Goal: Contribute content

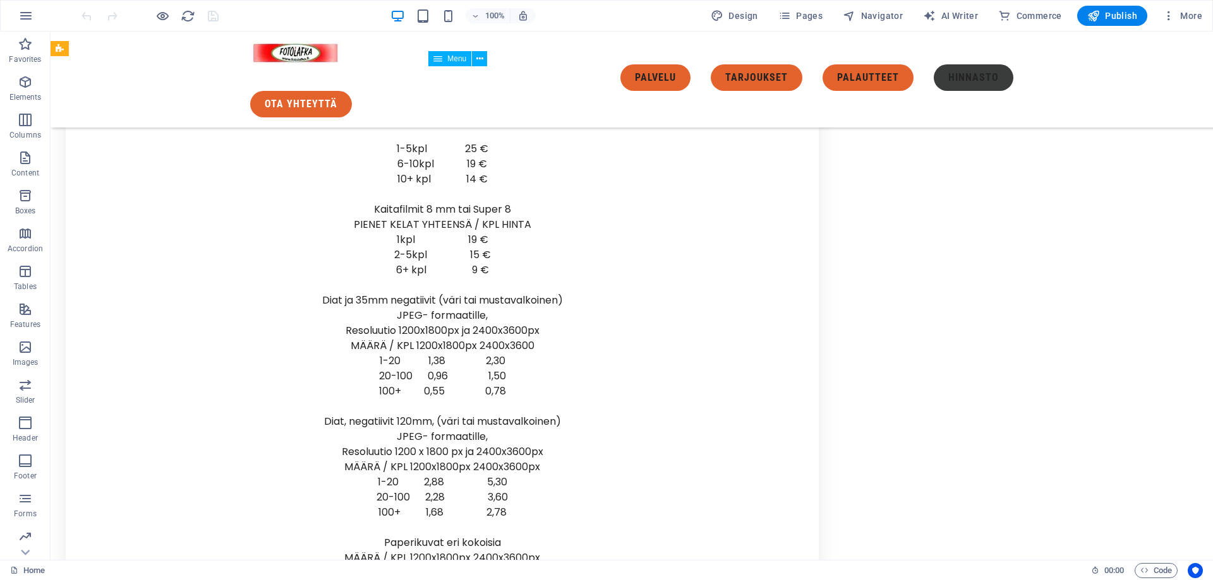
scroll to position [5200, 0]
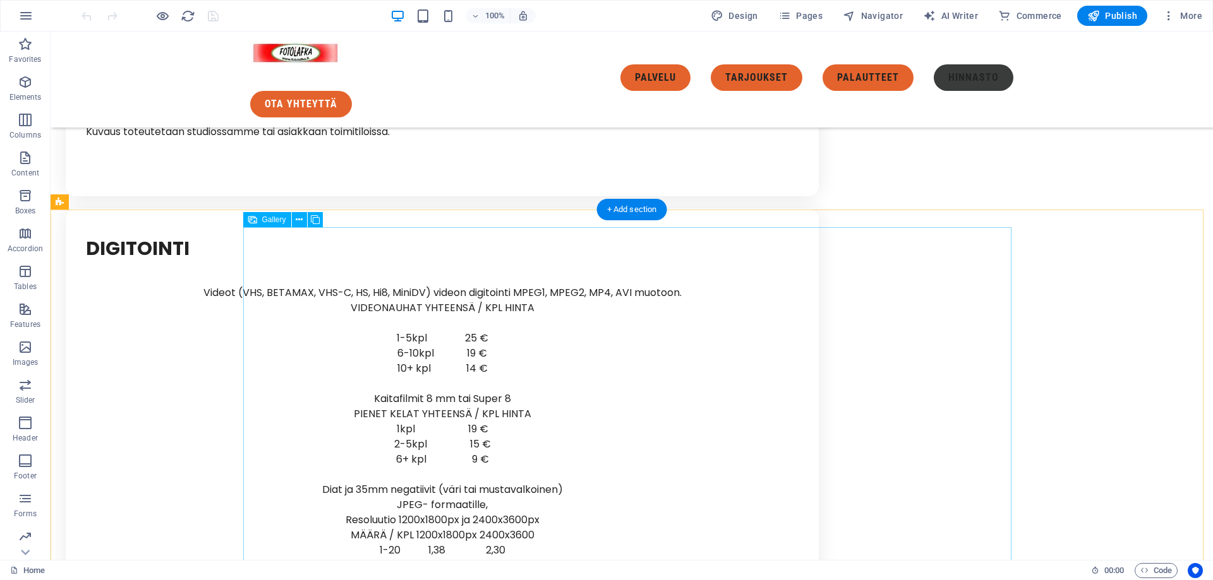
click at [258, 219] on div "Gallery" at bounding box center [267, 219] width 48 height 15
click at [299, 220] on icon at bounding box center [299, 219] width 7 height 13
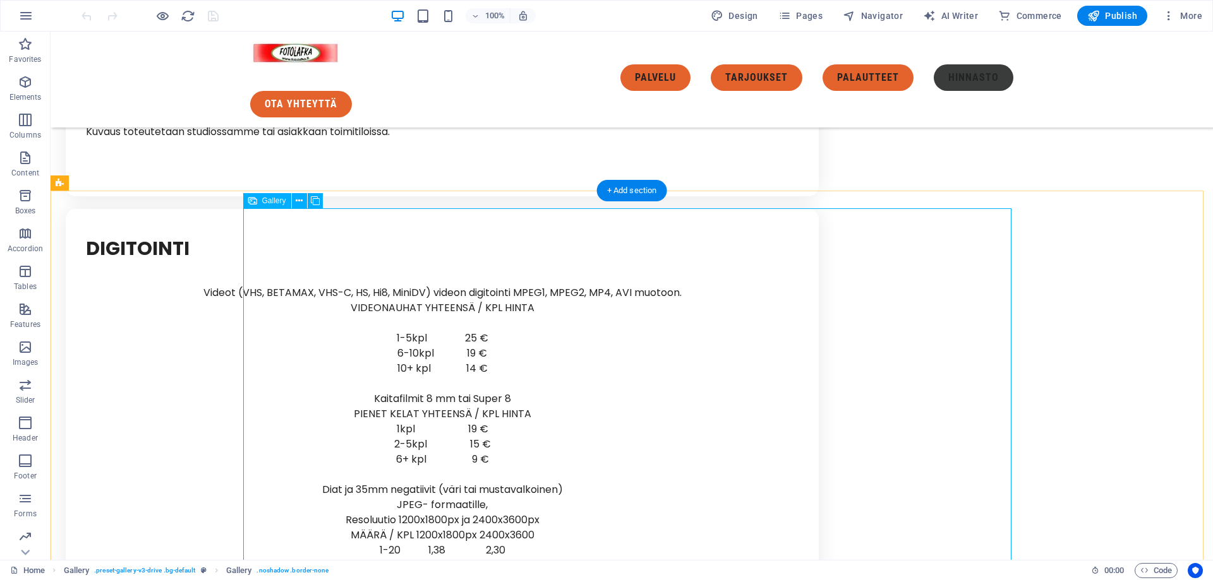
scroll to position [5326, 0]
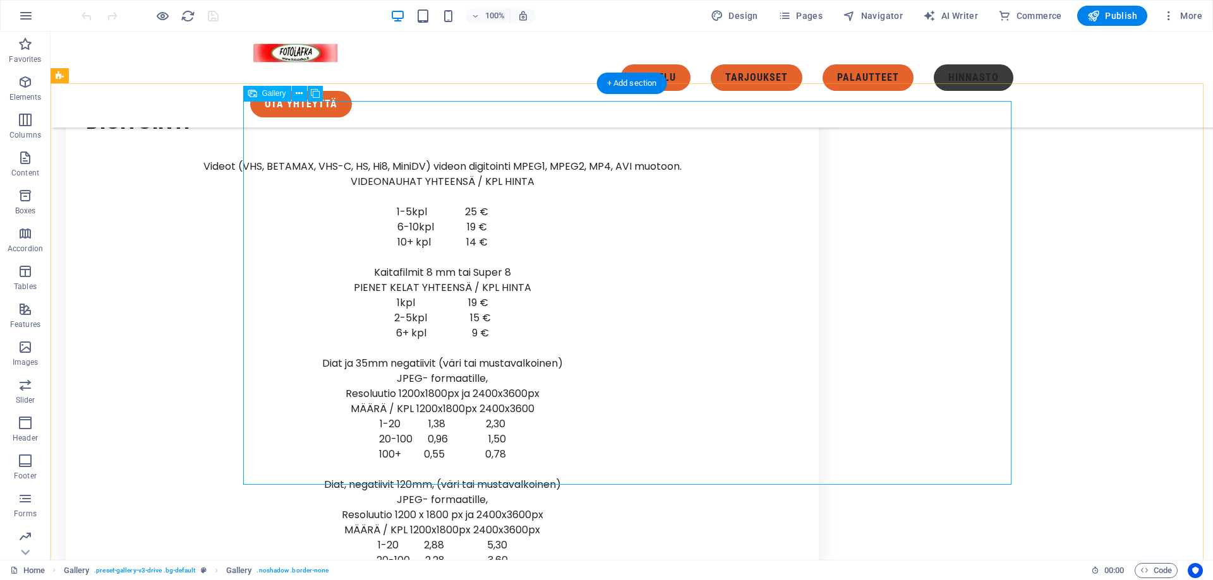
select select "4"
select select "px"
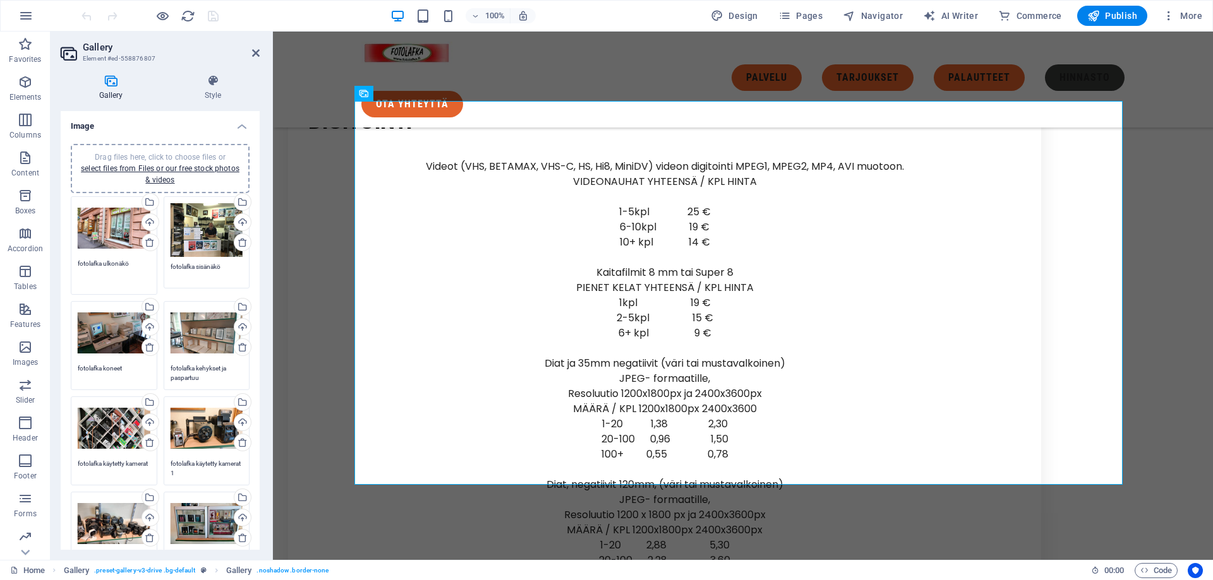
drag, startPoint x: 133, startPoint y: 264, endPoint x: 107, endPoint y: 264, distance: 25.3
click at [107, 264] on textarea "fotolafka ulkonäkö" at bounding box center [114, 273] width 73 height 28
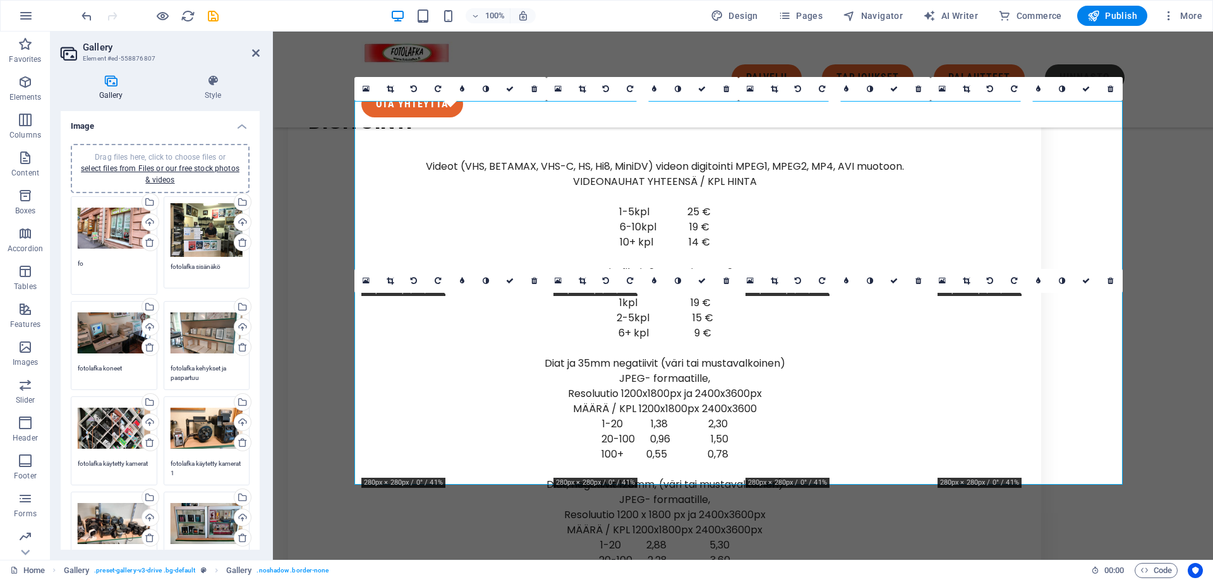
type textarea "f"
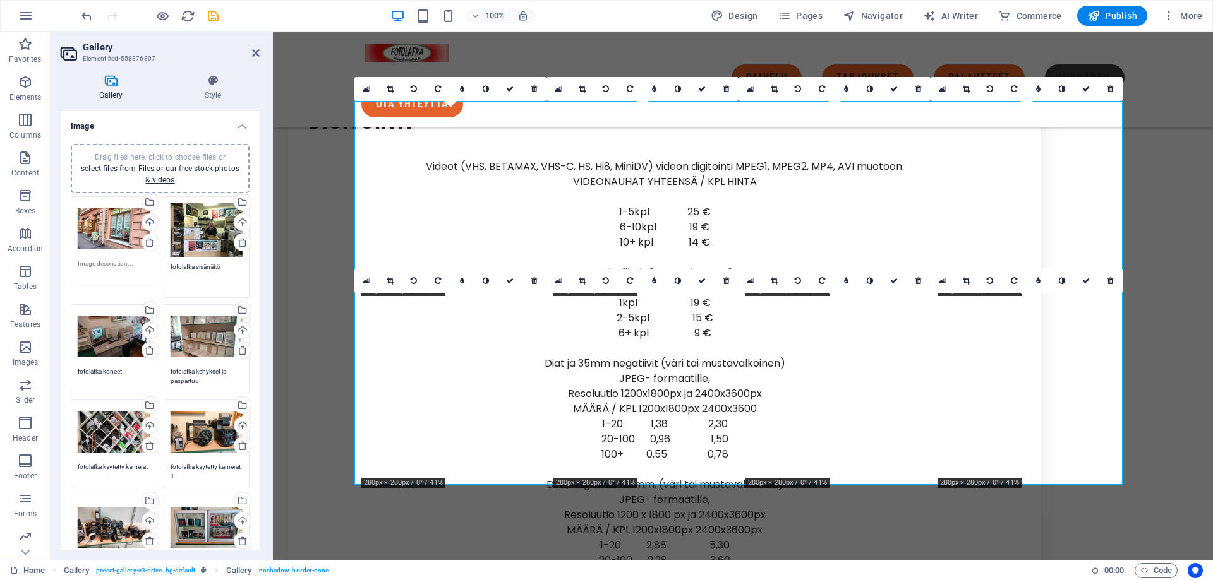
drag, startPoint x: 230, startPoint y: 268, endPoint x: 155, endPoint y: 272, distance: 74.6
click at [155, 272] on div "Drag files here, click to choose files or select files from Files or our free s…" at bounding box center [160, 390] width 185 height 395
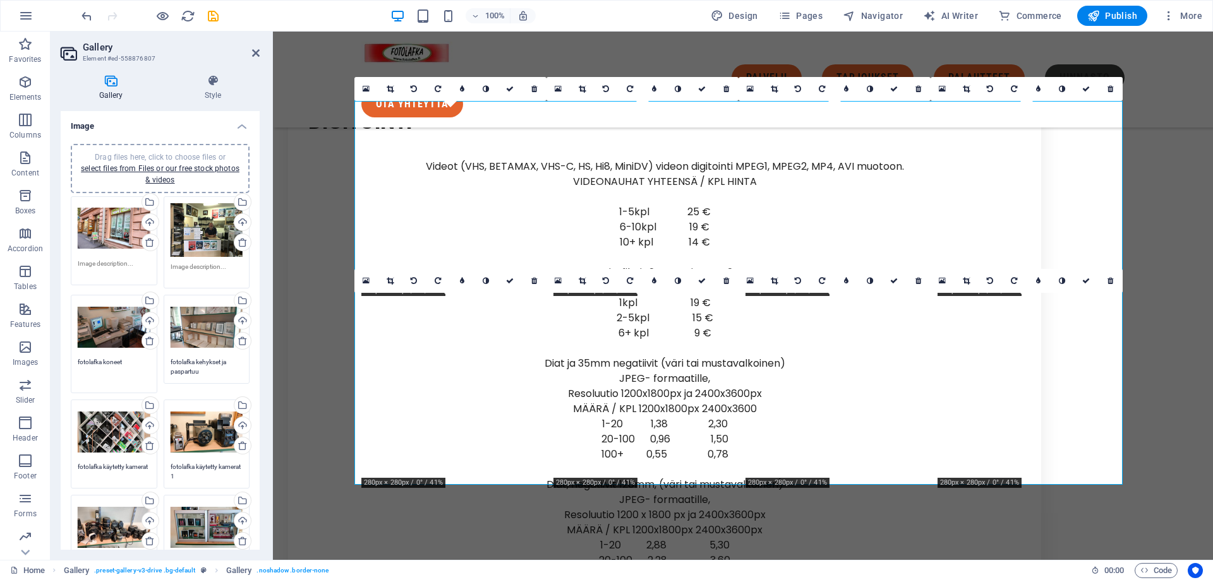
drag, startPoint x: 131, startPoint y: 373, endPoint x: 64, endPoint y: 365, distance: 66.7
click at [64, 365] on div "Drag files here, click to choose files or select files from Files or our free s…" at bounding box center [160, 376] width 199 height 484
drag, startPoint x: 204, startPoint y: 374, endPoint x: 171, endPoint y: 362, distance: 35.2
click at [171, 362] on textarea "fotolafka kehykset ja paspartuu" at bounding box center [207, 371] width 73 height 28
type textarea "f"
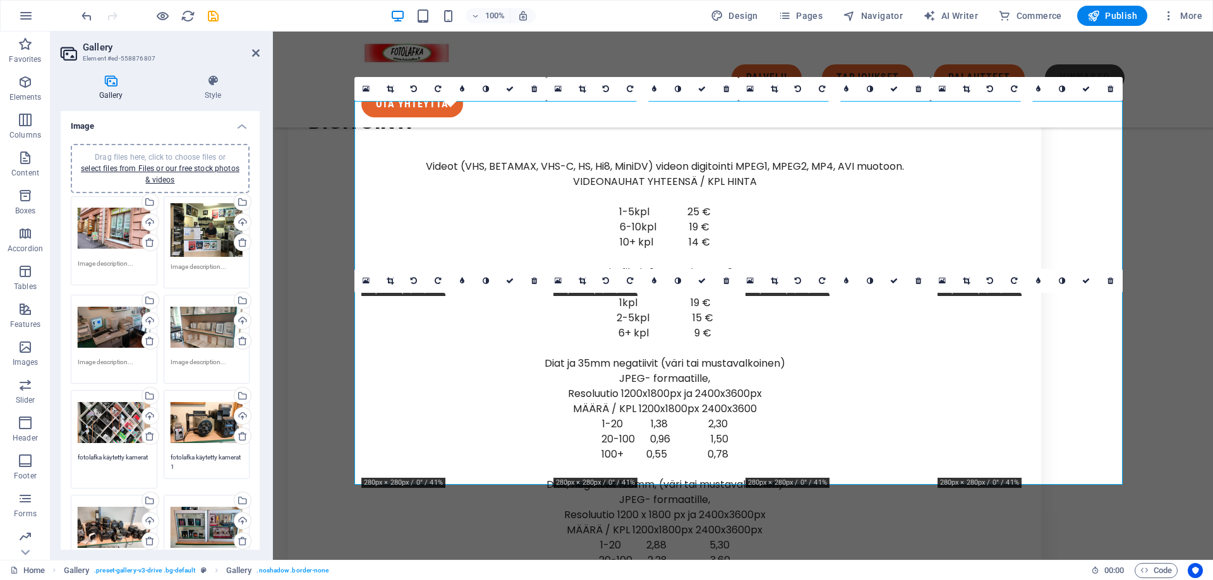
drag, startPoint x: 116, startPoint y: 474, endPoint x: 66, endPoint y: 454, distance: 54.4
click at [66, 454] on div "Drag files here, click to choose files or select files from Files or our free s…" at bounding box center [160, 376] width 199 height 484
drag, startPoint x: 201, startPoint y: 470, endPoint x: 160, endPoint y: 452, distance: 44.4
click at [160, 452] on div "Drag files here, click to choose files or select files from Files or our free s…" at bounding box center [206, 439] width 93 height 105
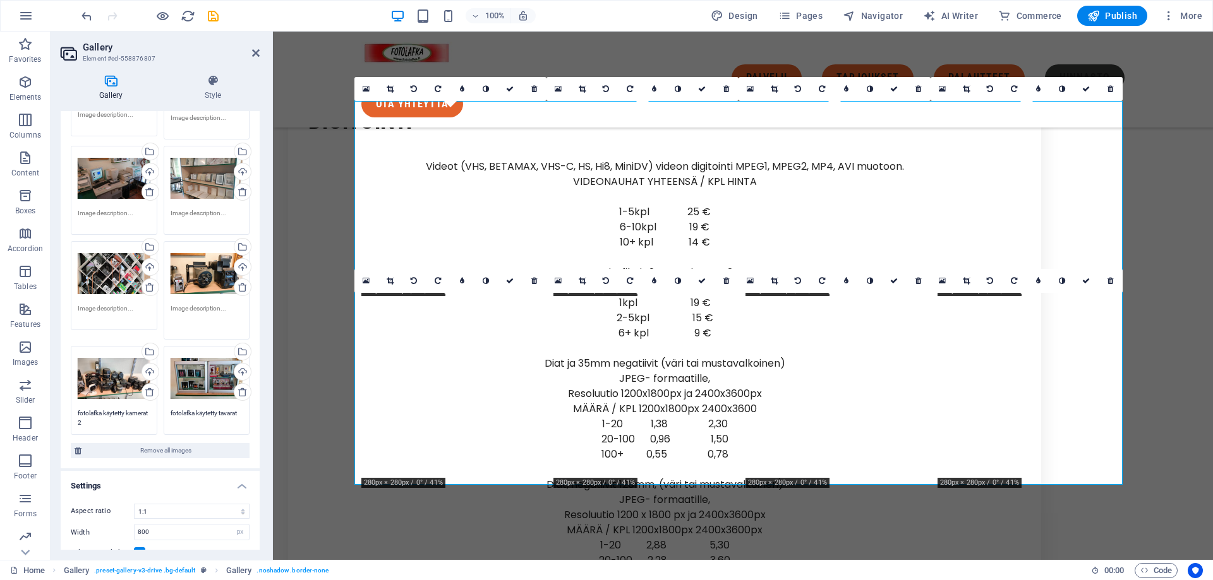
scroll to position [189, 0]
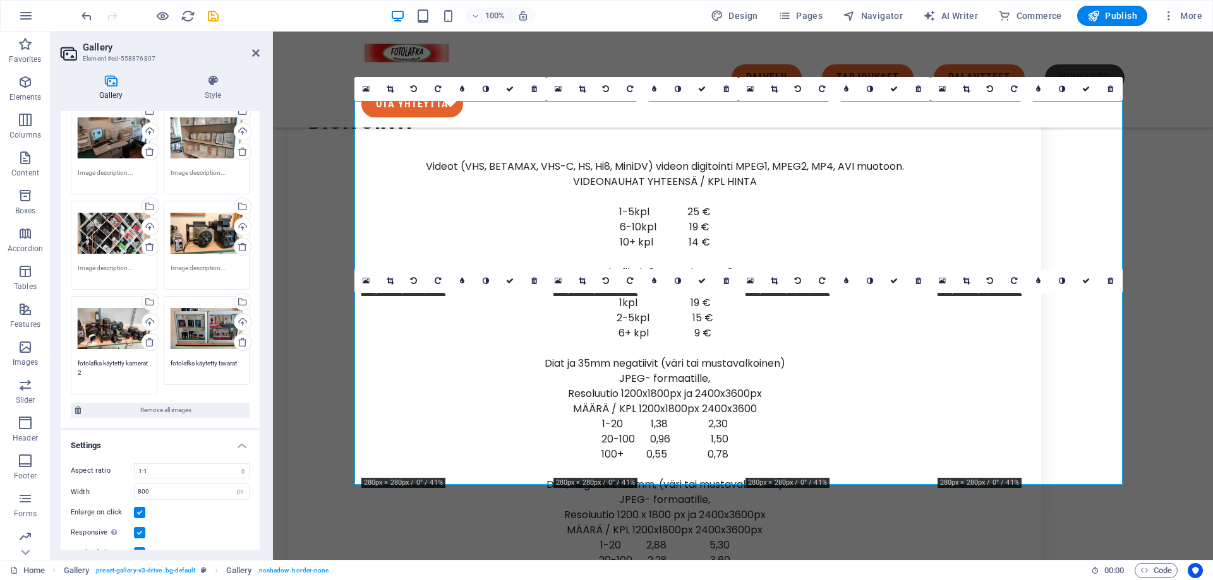
drag, startPoint x: 120, startPoint y: 383, endPoint x: 61, endPoint y: 357, distance: 63.9
click at [61, 357] on div "Drag files here, click to choose files or select files from Files or our free s…" at bounding box center [160, 186] width 199 height 484
drag, startPoint x: 239, startPoint y: 362, endPoint x: 155, endPoint y: 361, distance: 84.6
click at [155, 361] on div "Drag files here, click to choose files or select files from Files or our free s…" at bounding box center [160, 201] width 185 height 395
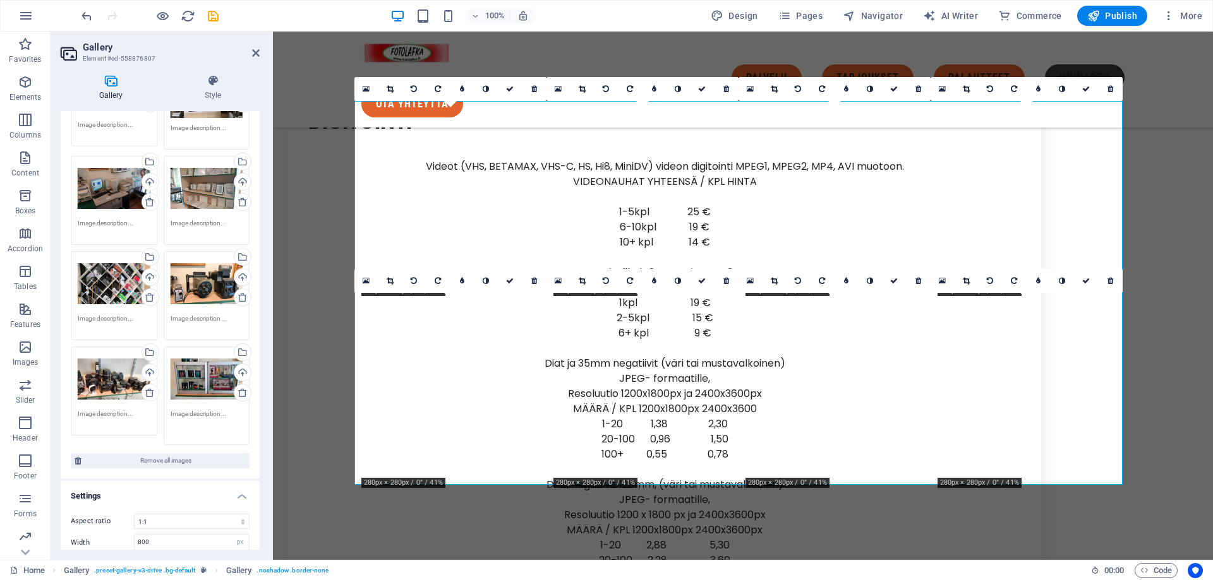
scroll to position [0, 0]
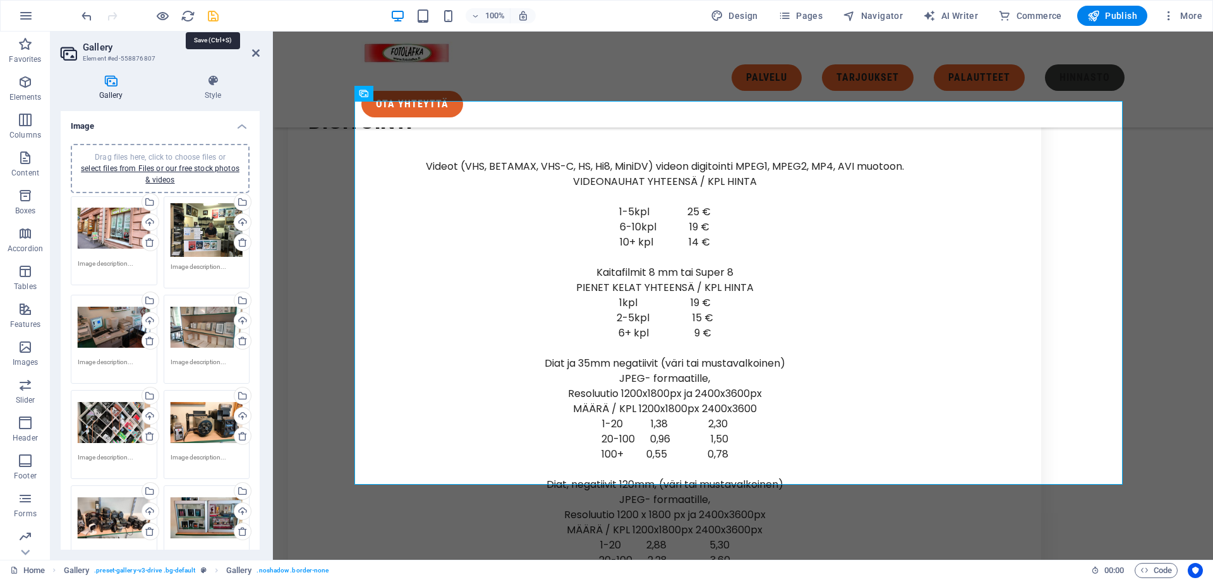
click at [213, 18] on icon "save" at bounding box center [213, 16] width 15 height 15
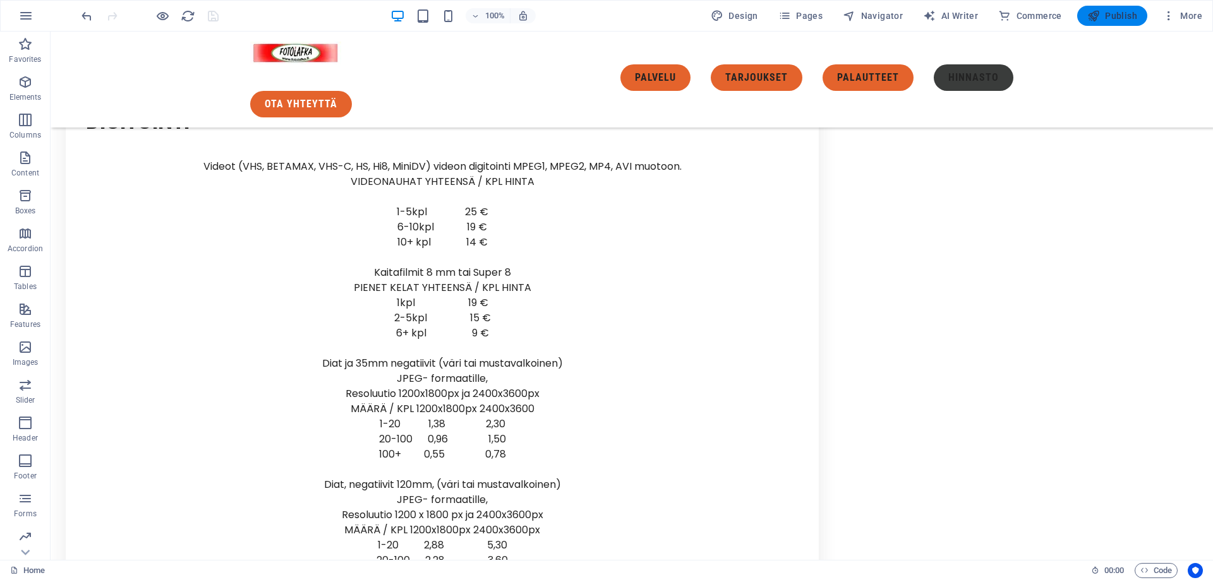
click at [1113, 12] on span "Publish" at bounding box center [1112, 15] width 50 height 13
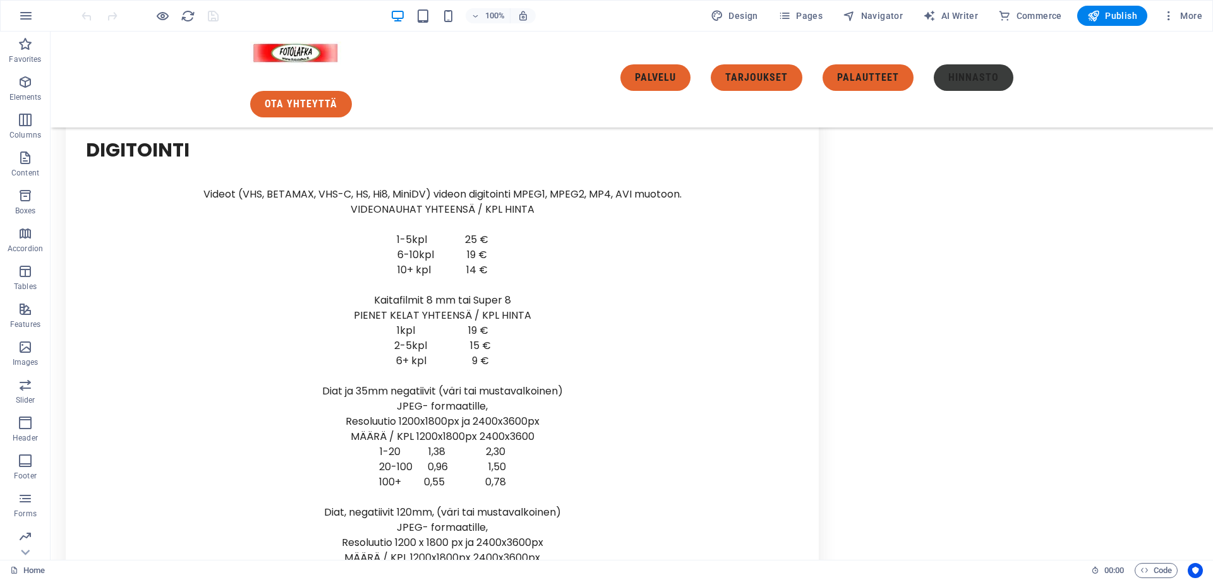
scroll to position [5252, 0]
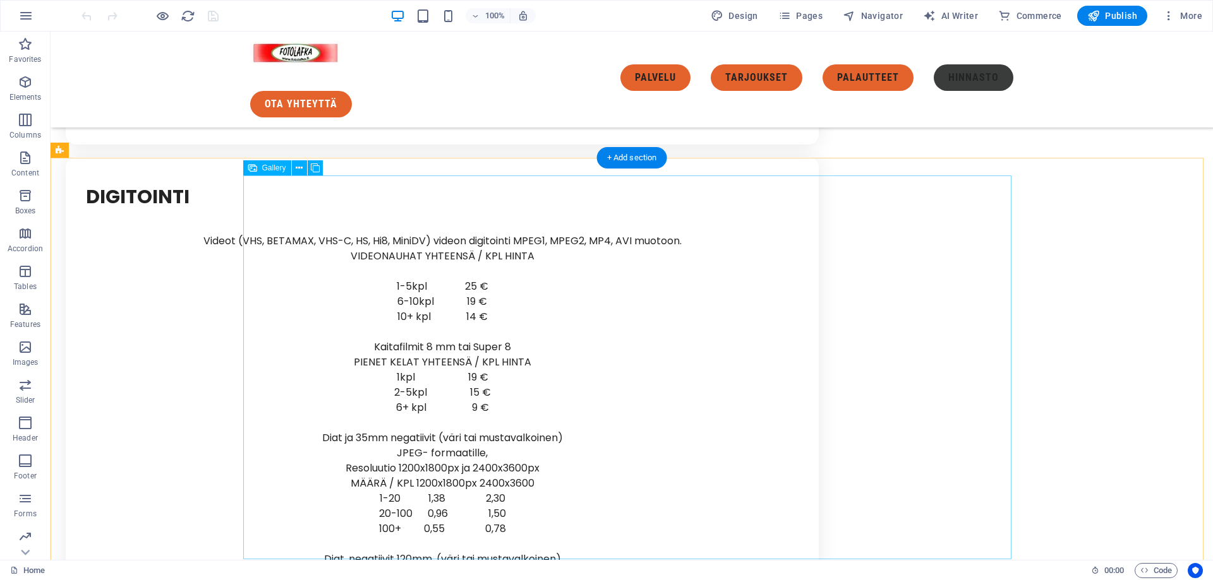
click at [294, 170] on button at bounding box center [299, 167] width 15 height 15
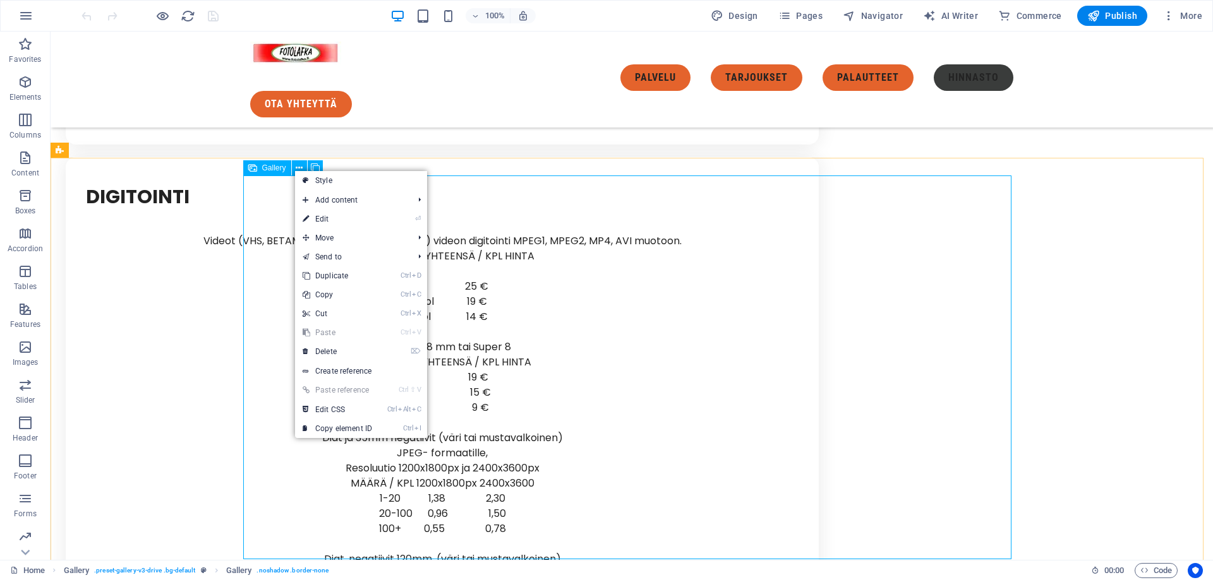
click at [268, 169] on span "Gallery" at bounding box center [274, 168] width 24 height 8
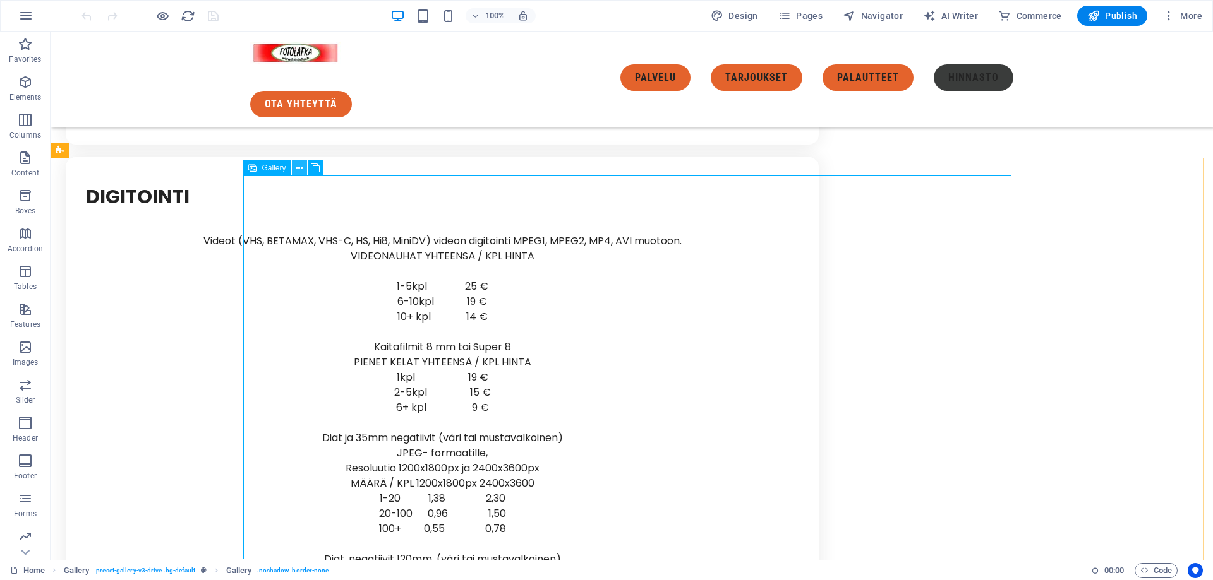
click at [297, 171] on icon at bounding box center [299, 168] width 7 height 13
click at [256, 171] on icon at bounding box center [252, 167] width 9 height 15
drag, startPoint x: 362, startPoint y: 250, endPoint x: 140, endPoint y: 250, distance: 222.9
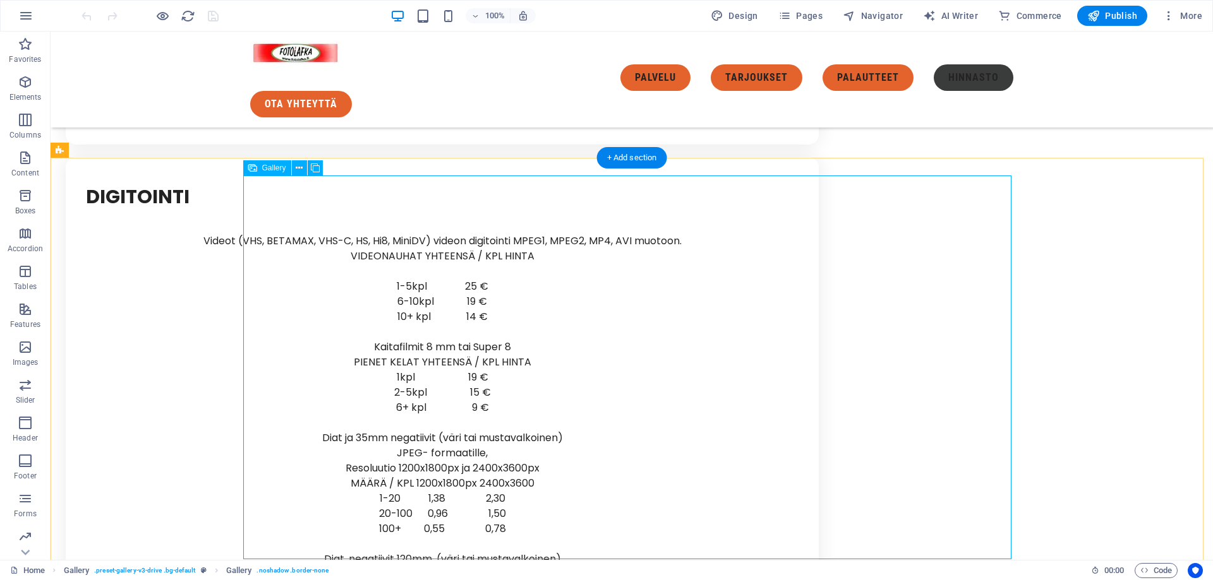
select select "4"
select select "px"
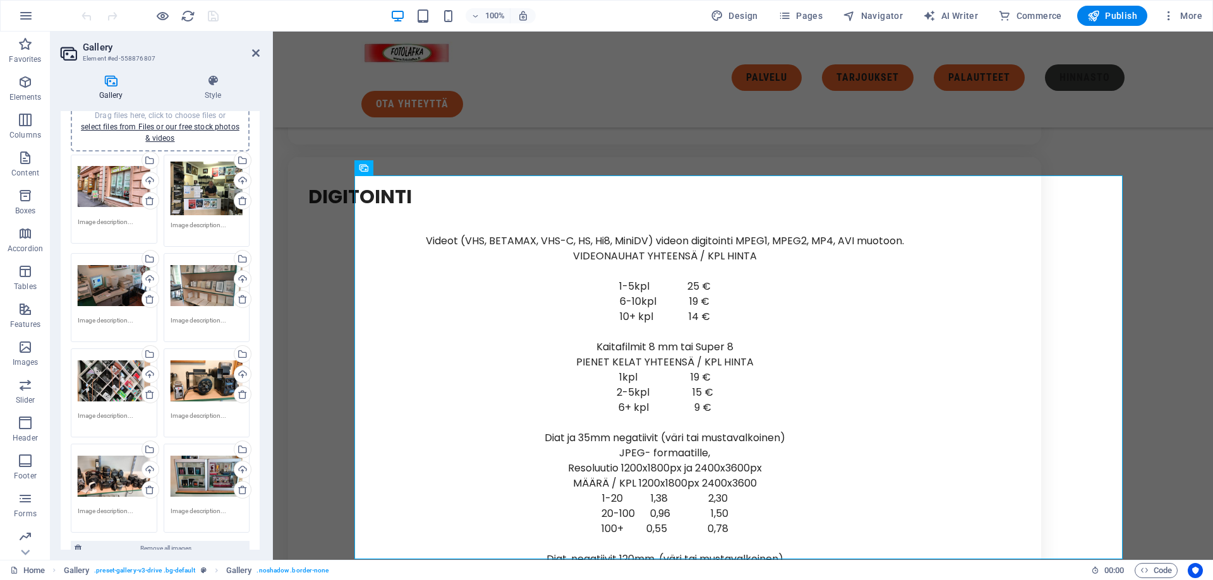
scroll to position [63, 0]
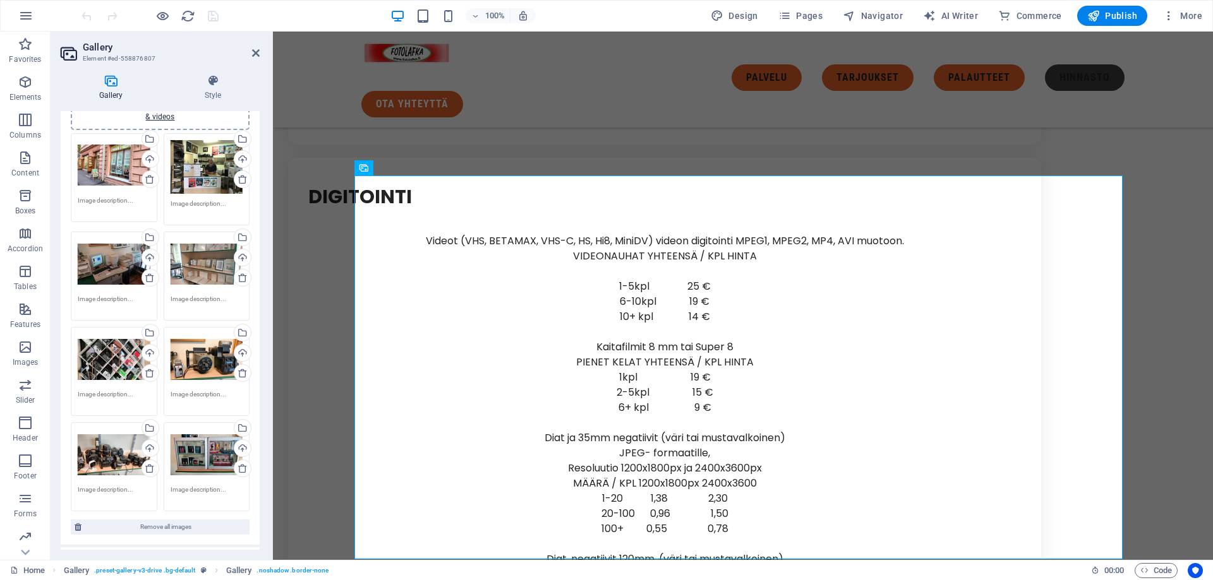
click at [195, 268] on div "Drag files here, click to choose files or select files from Files or our free s…" at bounding box center [207, 264] width 73 height 51
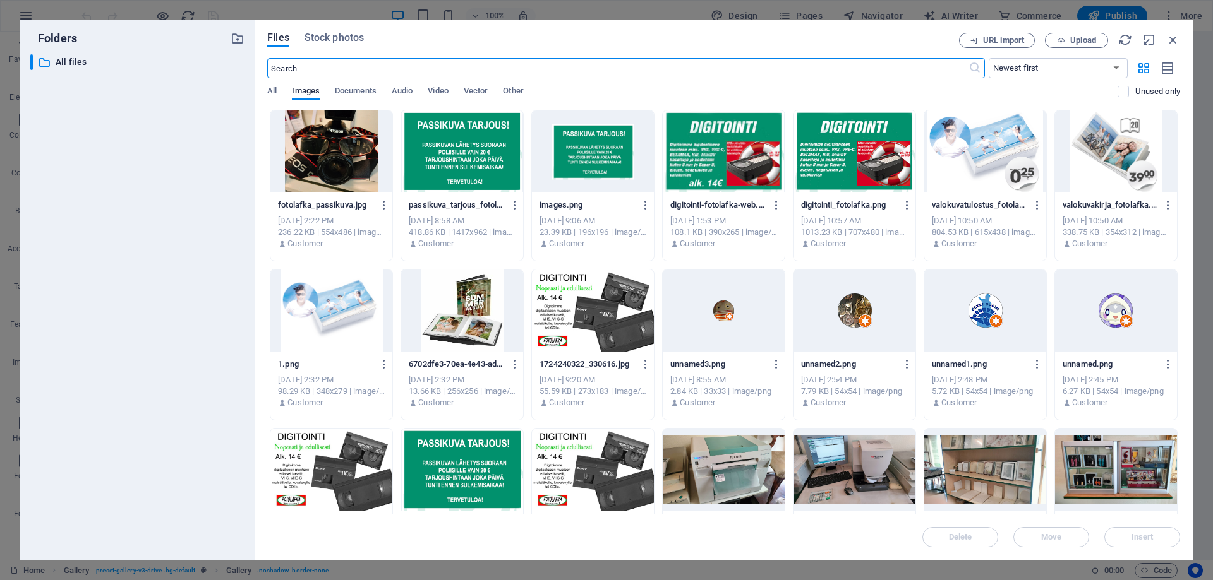
scroll to position [126, 0]
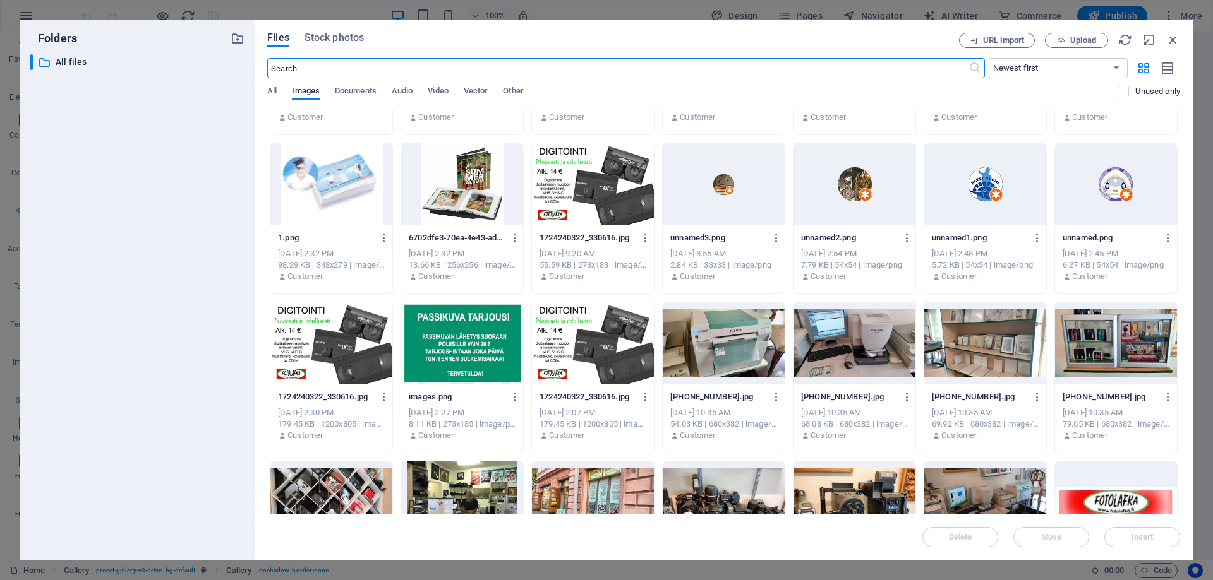
click at [964, 359] on div at bounding box center [985, 343] width 122 height 82
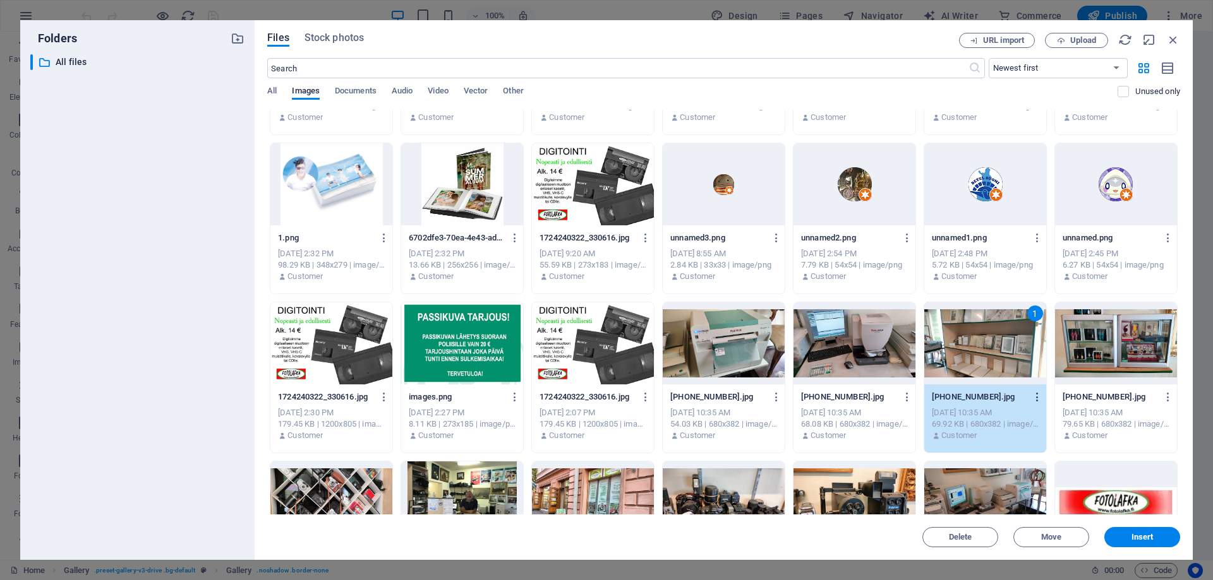
click at [1032, 395] on icon "button" at bounding box center [1037, 397] width 12 height 11
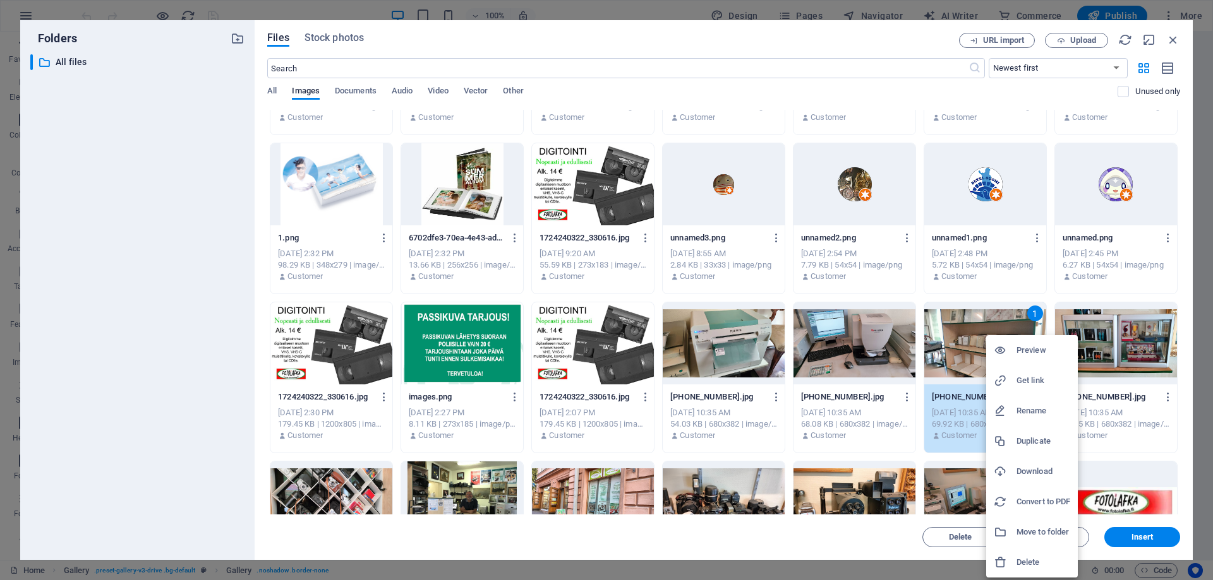
click at [935, 347] on div at bounding box center [606, 290] width 1213 height 580
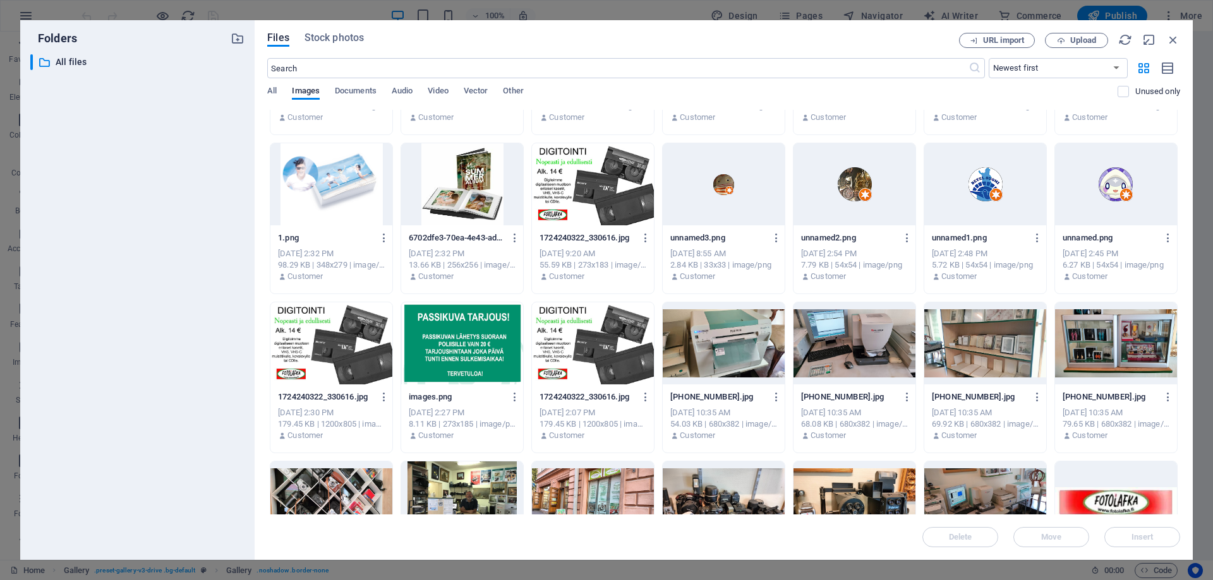
click at [941, 337] on div at bounding box center [985, 343] width 122 height 82
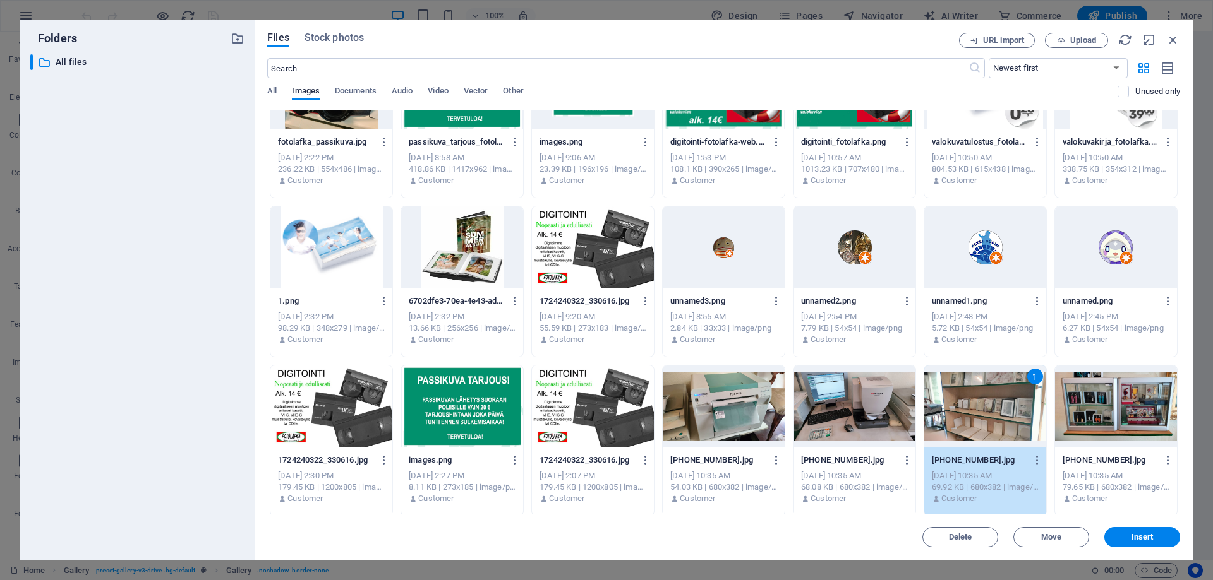
scroll to position [0, 0]
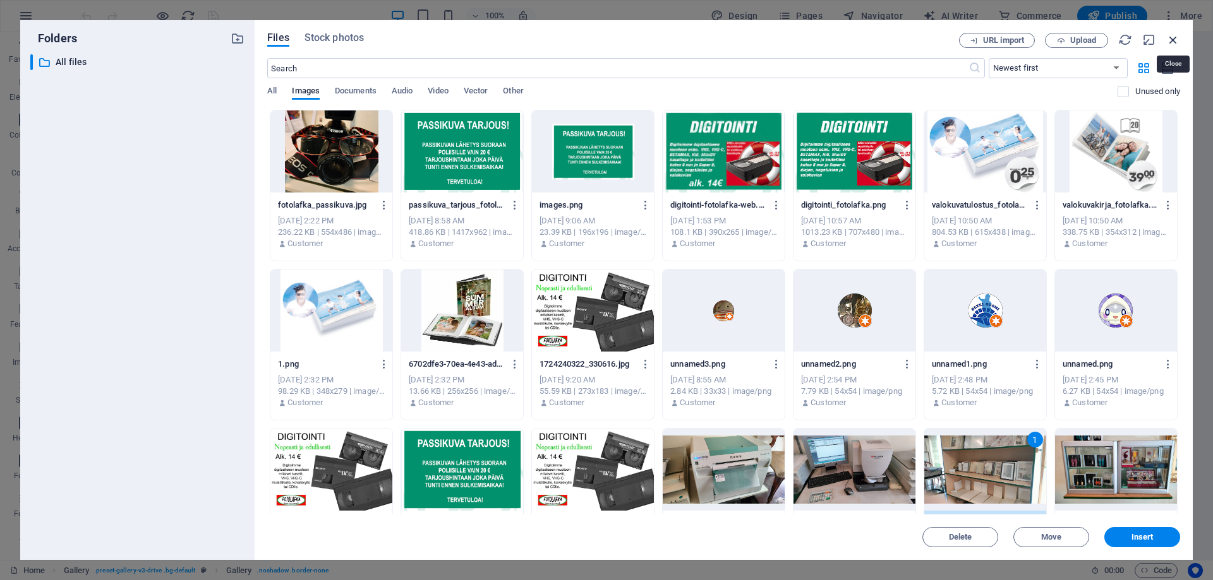
click at [1171, 38] on icon "button" at bounding box center [1173, 40] width 14 height 14
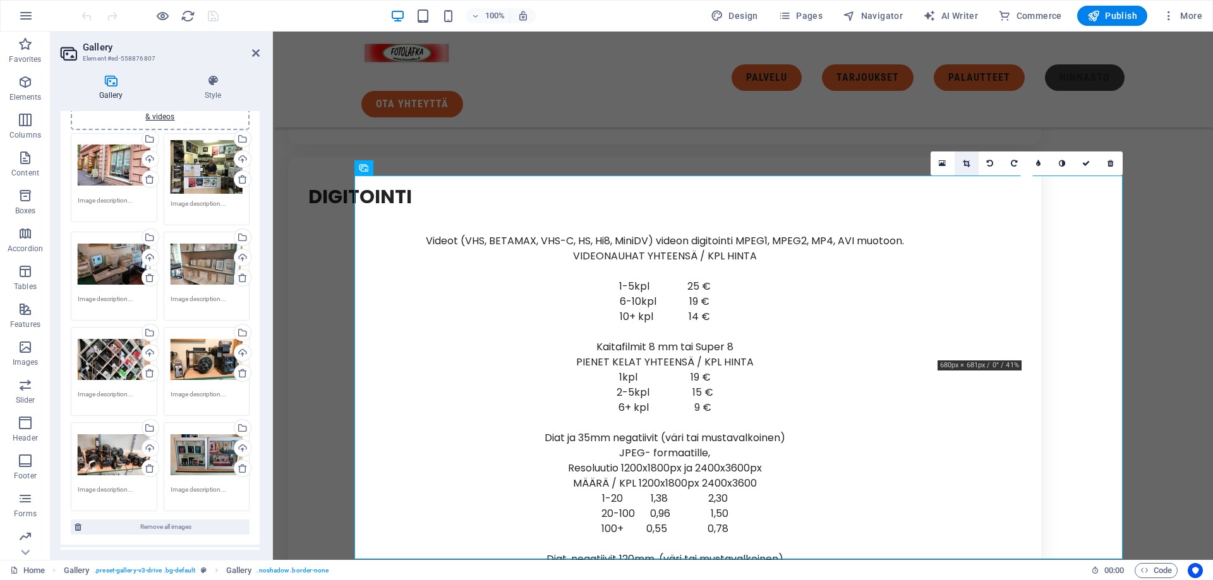
click at [969, 167] on icon at bounding box center [965, 164] width 7 height 8
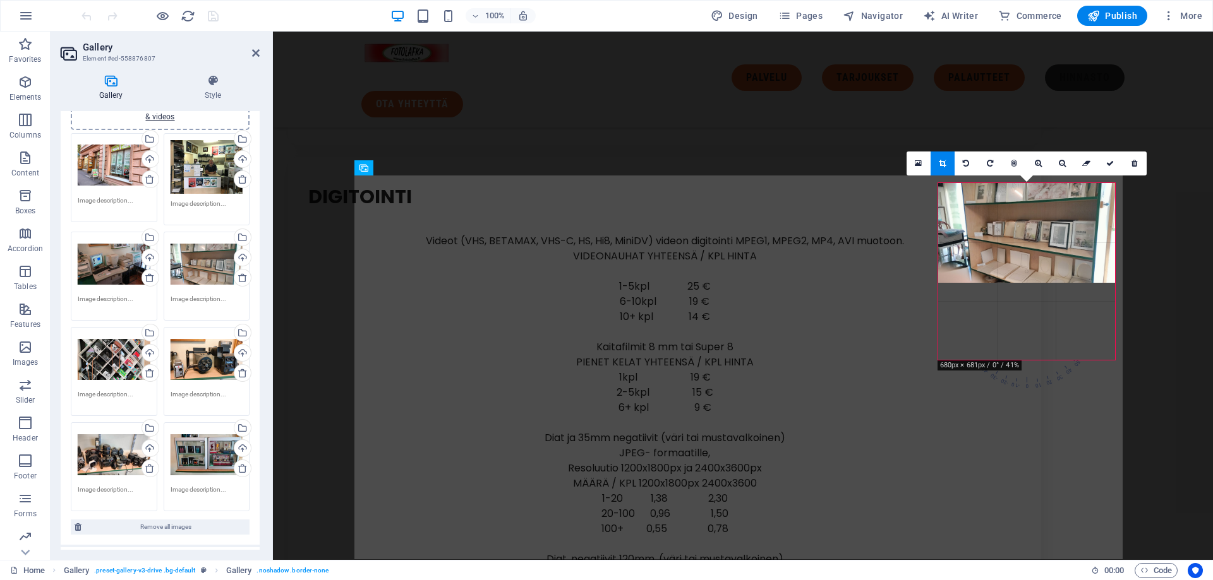
click at [993, 255] on div at bounding box center [1026, 232] width 177 height 99
click at [944, 278] on div at bounding box center [1026, 232] width 177 height 99
drag, startPoint x: 951, startPoint y: 286, endPoint x: 939, endPoint y: 292, distance: 13.3
click at [939, 292] on div "180 170 160 150 140 130 120 110 100 90 80 70 60 50 40 30 20 10 0 -10 -20 -30 -4…" at bounding box center [1026, 271] width 177 height 177
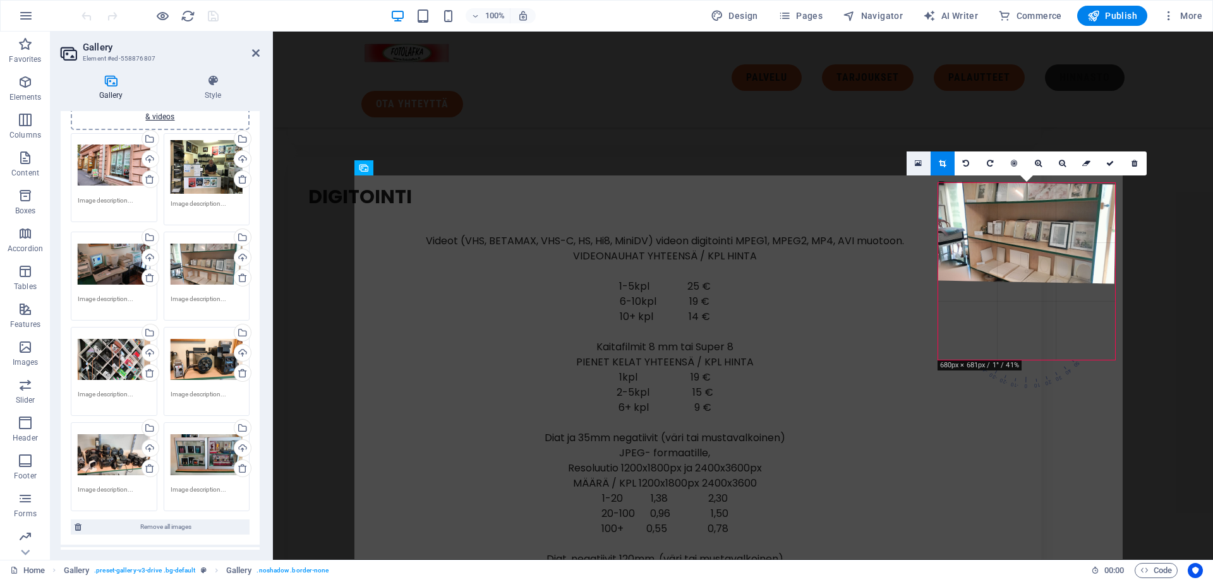
click at [914, 160] on link at bounding box center [918, 164] width 24 height 24
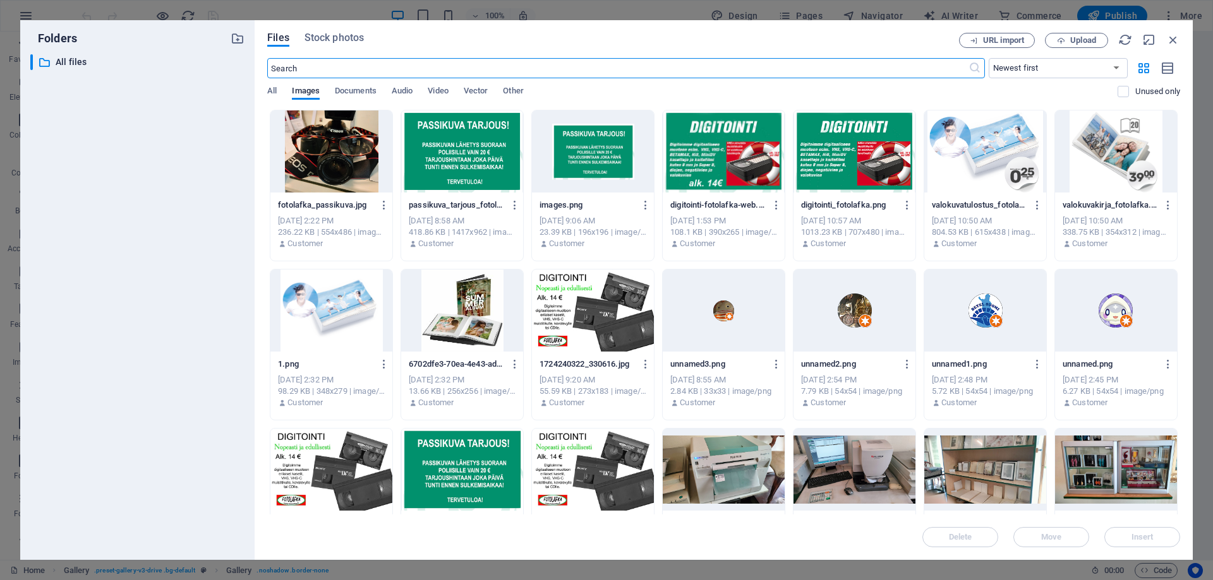
scroll to position [5523, 0]
click at [1175, 40] on icon "button" at bounding box center [1173, 40] width 14 height 14
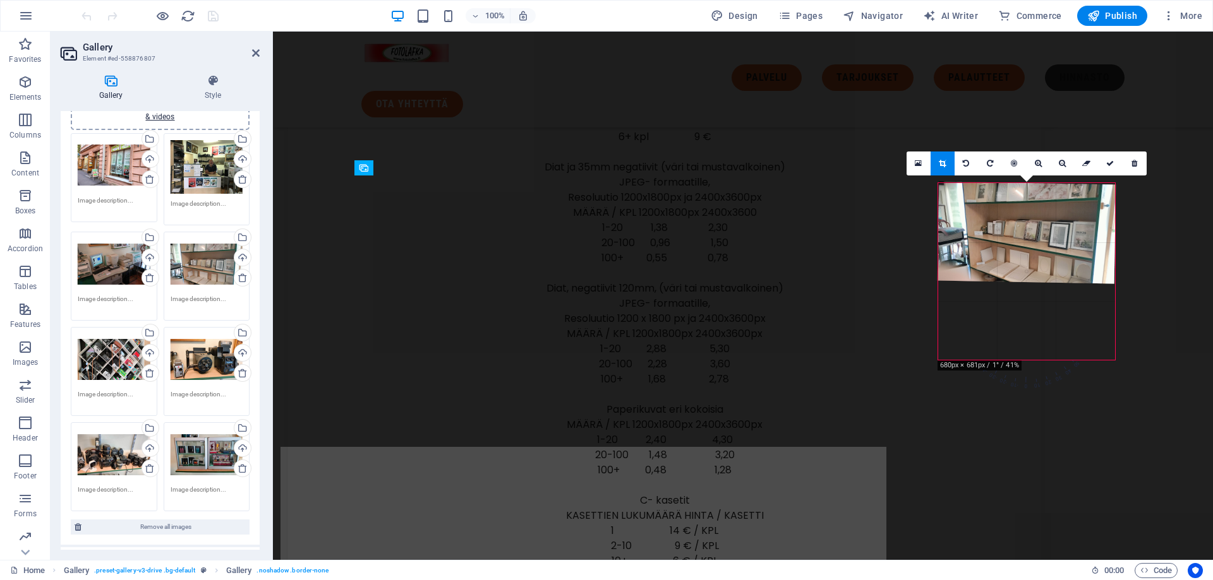
scroll to position [5252, 0]
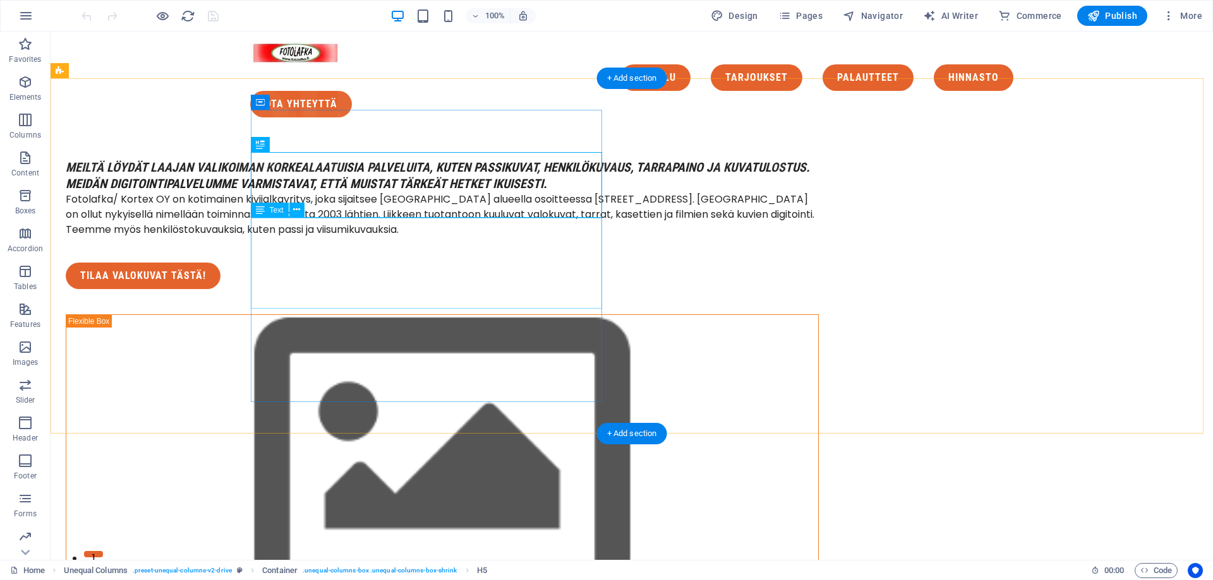
click at [437, 237] on div "Fotolafka/ Kortex OY on kotimainen kivijalkayritys, joka sijaitsee [GEOGRAPHIC_…" at bounding box center [442, 214] width 753 height 45
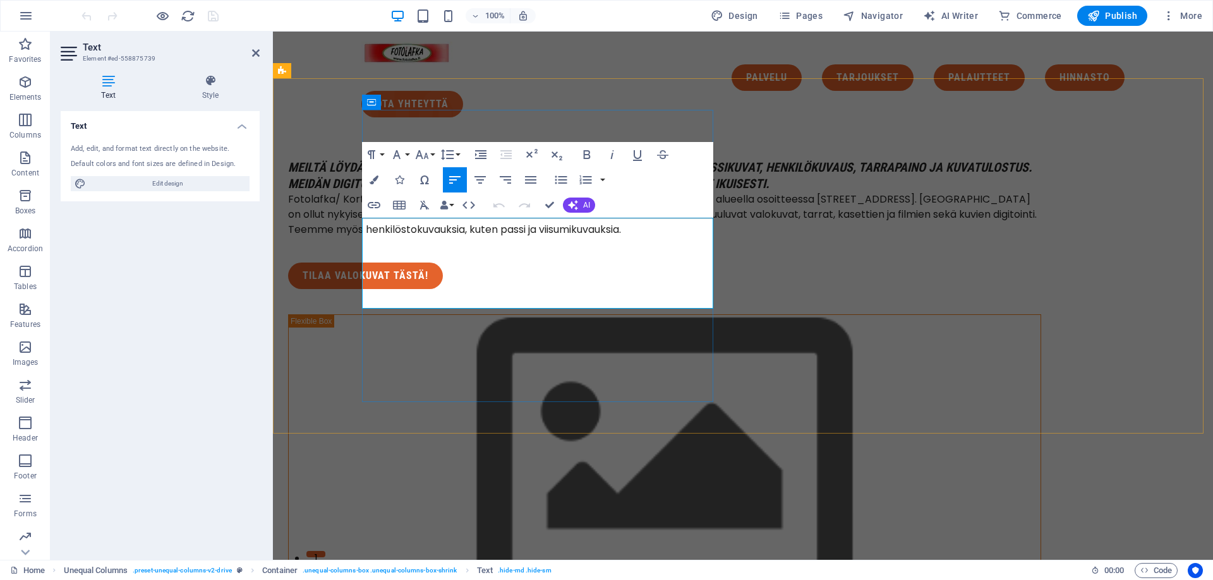
click at [363, 222] on p "Fotolafka/ Kortex OY on kotimainen kivijalkayritys, joka sijaitsee [GEOGRAPHIC_…" at bounding box center [664, 214] width 753 height 45
click at [362, 227] on p "Fotolafka/ Kortex OY on kotimainen kivijalkayritys, joka sijaitsee [GEOGRAPHIC_…" at bounding box center [664, 214] width 753 height 45
click at [362, 225] on p "Fotolafka/ Kortex OY on kotimainen kivijalkayritys, joka sijaitsee [GEOGRAPHIC_…" at bounding box center [664, 214] width 753 height 45
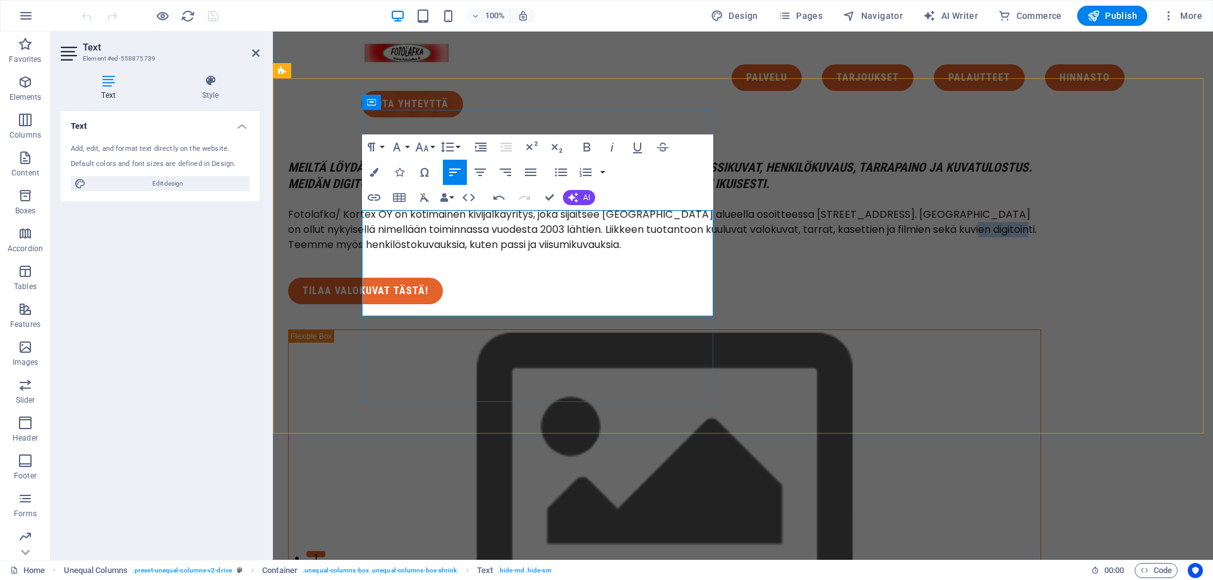
drag, startPoint x: 485, startPoint y: 293, endPoint x: 412, endPoint y: 287, distance: 72.8
click at [412, 253] on p "Fotolafka/ Kortex OY on kotimainen kivijalkayritys, joka sijaitsee [GEOGRAPHIC_…" at bounding box center [664, 229] width 753 height 45
click at [582, 253] on p "Fotolafka/ Kortex OY on kotimainen kivijalkayritys, joka sijaitsee Kaartinkaupu…" at bounding box center [664, 229] width 753 height 45
click at [445, 253] on p "Fotolafka/ Kortex OY on kotimainen kivijalkayritys, joka sijaitsee Kaartinkaupu…" at bounding box center [664, 229] width 753 height 45
click at [417, 234] on p "Fotolafka/ Kortex OY on kotimainen kivijalkayritys, joka sijaitsee Kaartinkaupu…" at bounding box center [664, 229] width 753 height 45
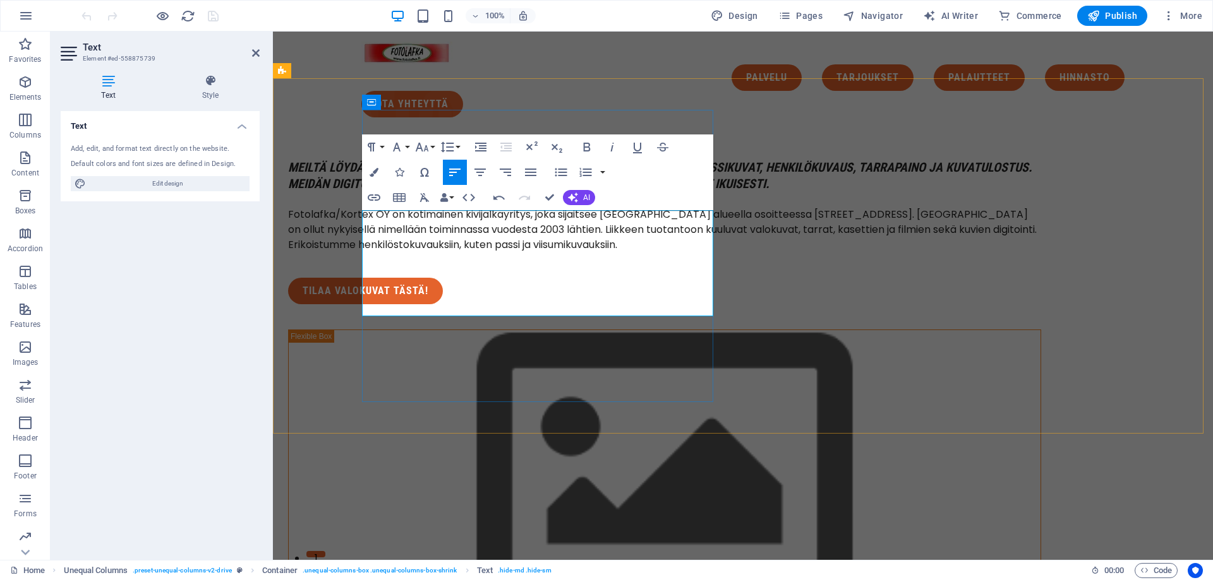
click at [407, 229] on p "Fotolafka/Kortex OY on kotimainen kivijalkayritys, joka sijaitsee Kaartinkaupun…" at bounding box center [664, 229] width 753 height 45
click at [416, 231] on p "Fotolafka /Kortex OY on kotimainen kivijalkayritys, joka sijaitsee Kaartinkaupu…" at bounding box center [664, 229] width 753 height 45
click at [410, 231] on p "Fotolafka / Kortex OY on kotimainen kivijalkayritys, joka sijaitsee Kaartinkaup…" at bounding box center [664, 229] width 753 height 45
drag, startPoint x: 467, startPoint y: 232, endPoint x: 410, endPoint y: 231, distance: 56.2
click at [410, 231] on p "Fotolafka / Kortex OY on kotimainen kivijalkayritys, joka sijaitsee Kaartinkaup…" at bounding box center [664, 229] width 753 height 45
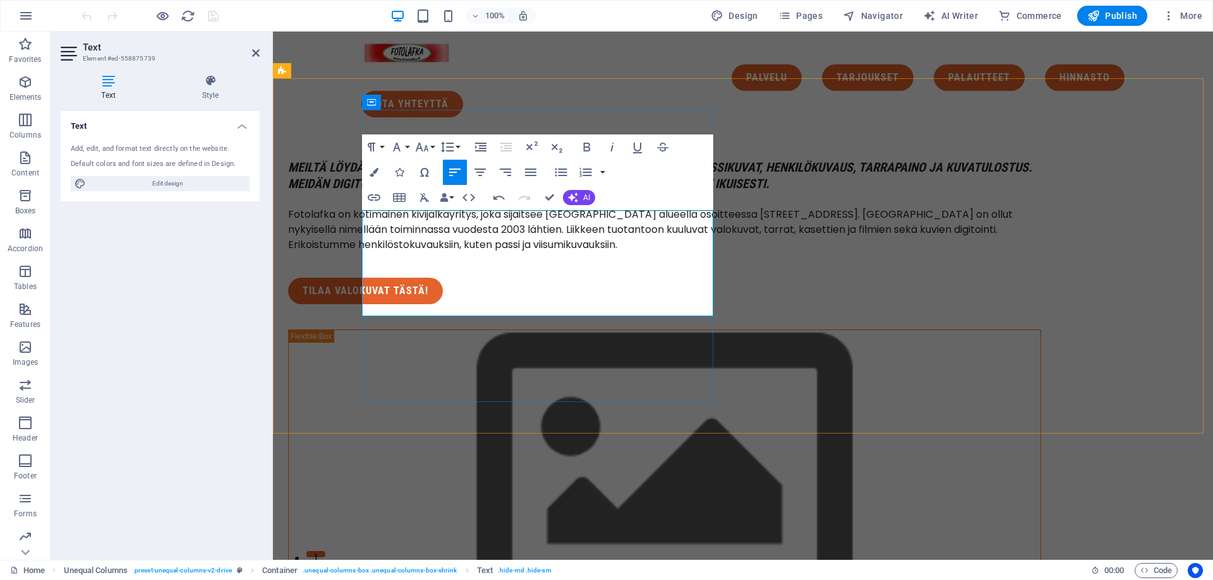
click at [550, 231] on p "Fotolafka on kotimainen kivijalkayritys, joka sijaitsee Kaartinkaupungin alueel…" at bounding box center [664, 229] width 753 height 45
drag, startPoint x: 481, startPoint y: 232, endPoint x: 425, endPoint y: 232, distance: 56.2
click at [425, 232] on p "Fotolafka on kotimainen kivijalkayritys, joka sijaitsee Kaartinkaupungin alueel…" at bounding box center [664, 229] width 753 height 45
click at [474, 253] on p "Fotolafka on helsinkiläinen kivijalkayritys, joka sijaitsee Kaartinkaupungin al…" at bounding box center [664, 229] width 753 height 45
click at [669, 304] on div "Meiltä löydät laajan valikoiman korkealaatuisia palveluita, kuten passikuvat, h…" at bounding box center [664, 231] width 753 height 145
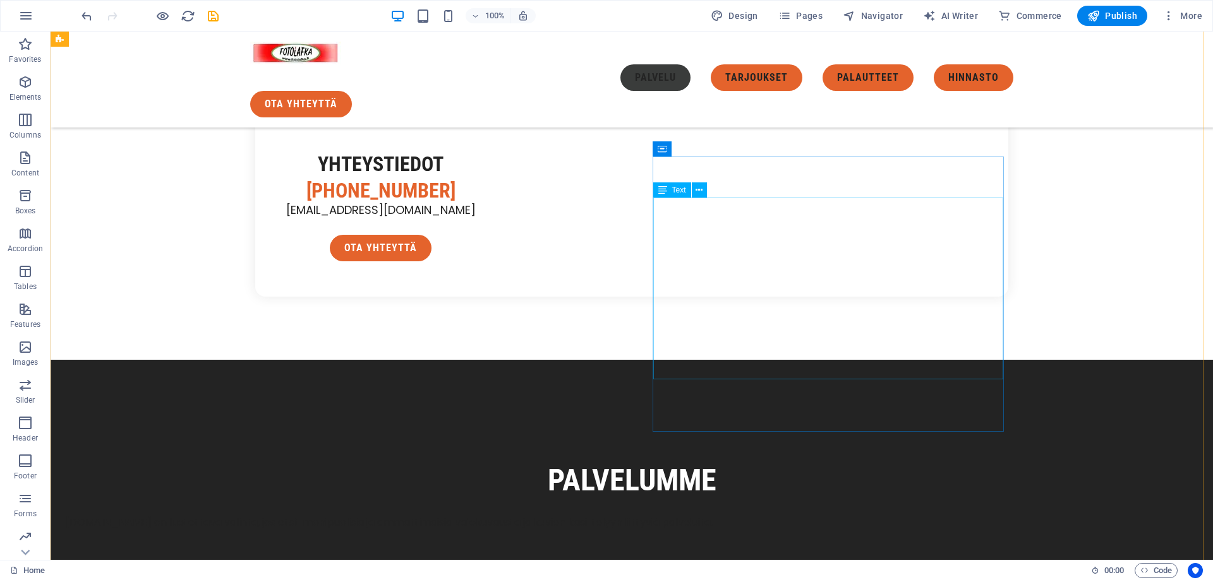
scroll to position [1010, 0]
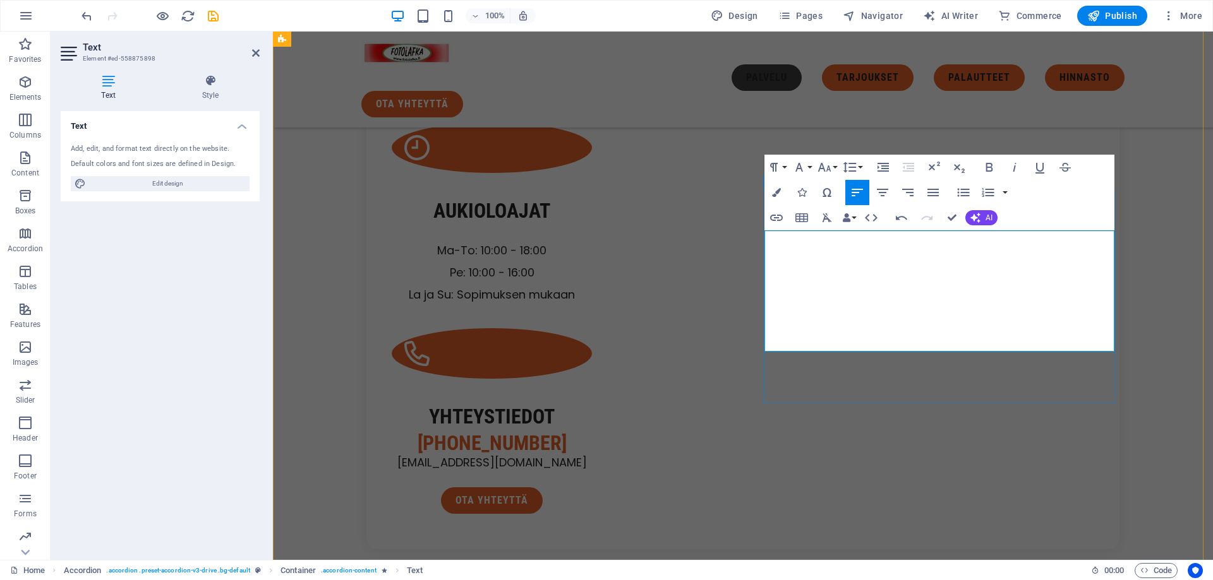
drag, startPoint x: 990, startPoint y: 341, endPoint x: 817, endPoint y: 345, distance: 173.1
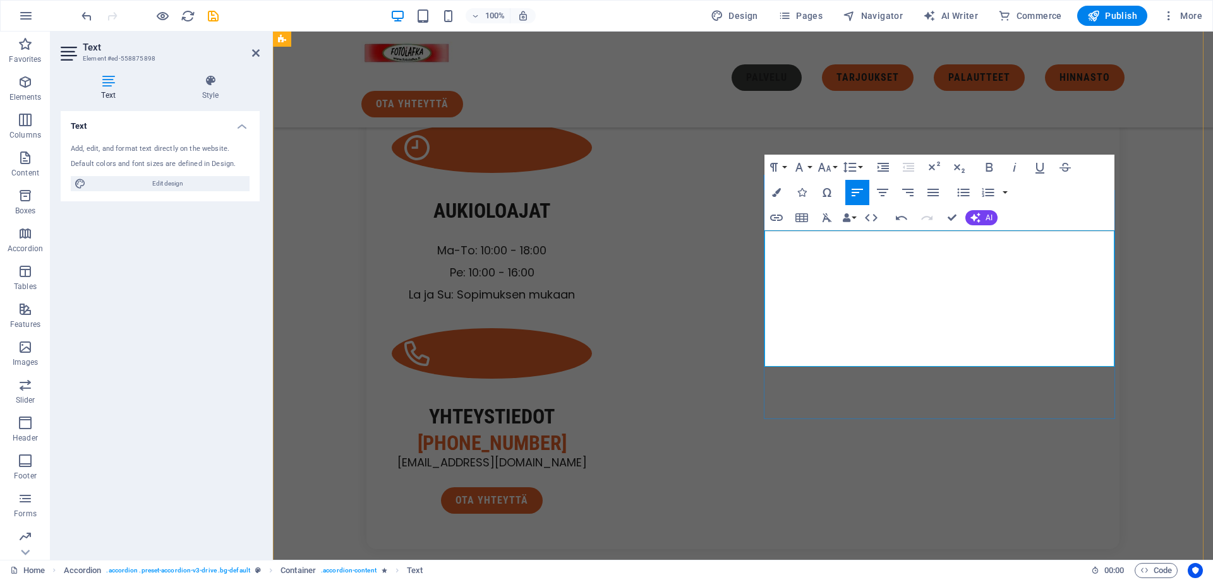
drag, startPoint x: 977, startPoint y: 355, endPoint x: 762, endPoint y: 357, distance: 215.4
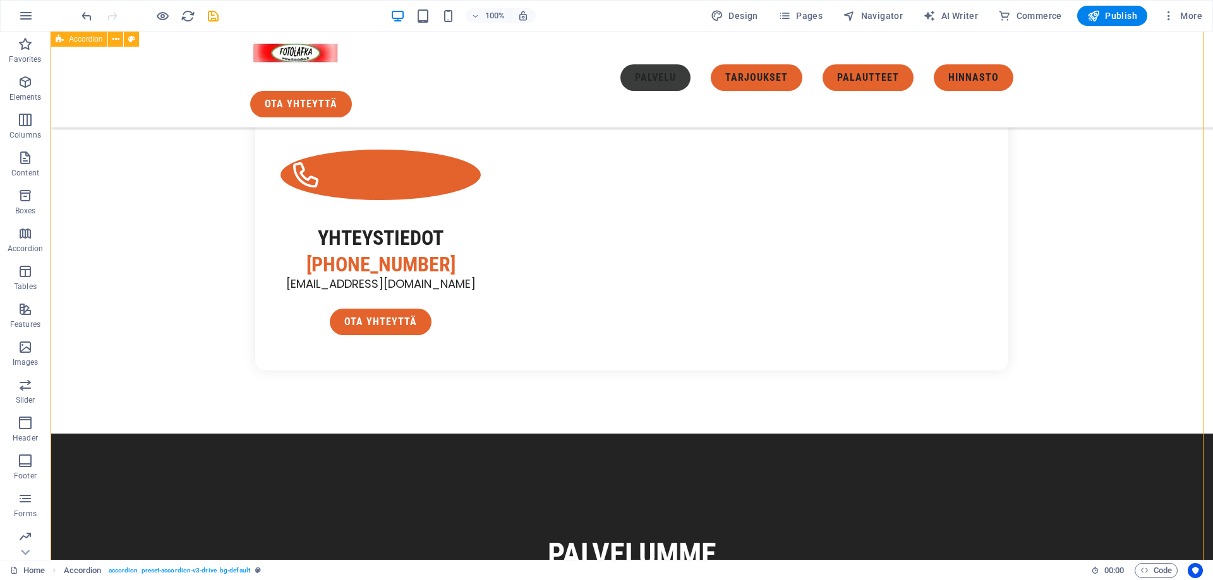
scroll to position [1263, 0]
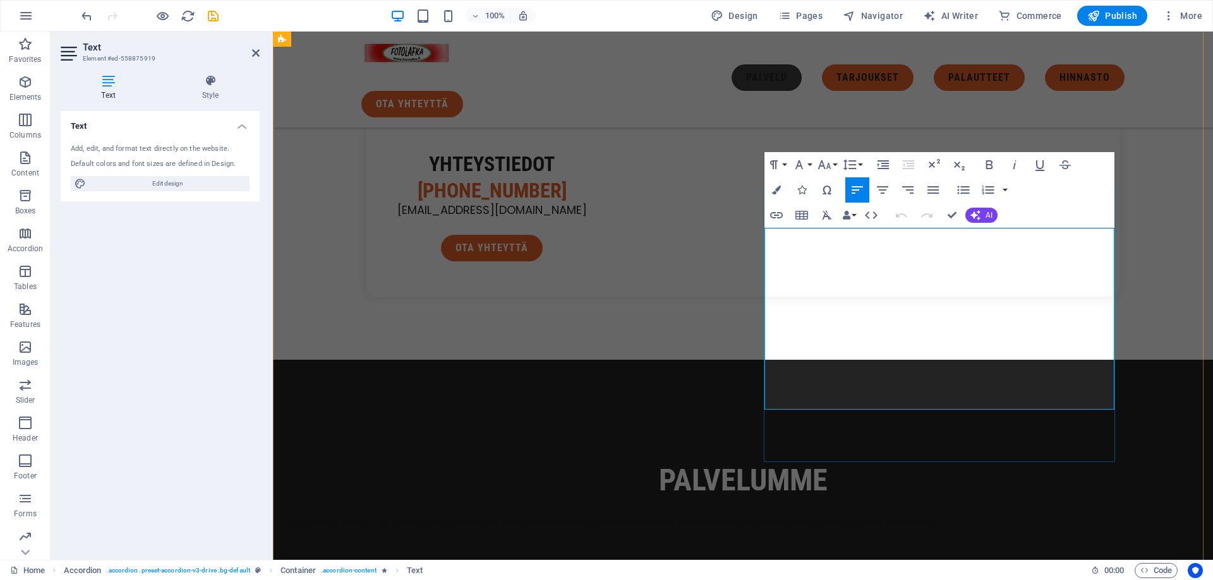
drag, startPoint x: 858, startPoint y: 236, endPoint x: 1175, endPoint y: 253, distance: 317.5
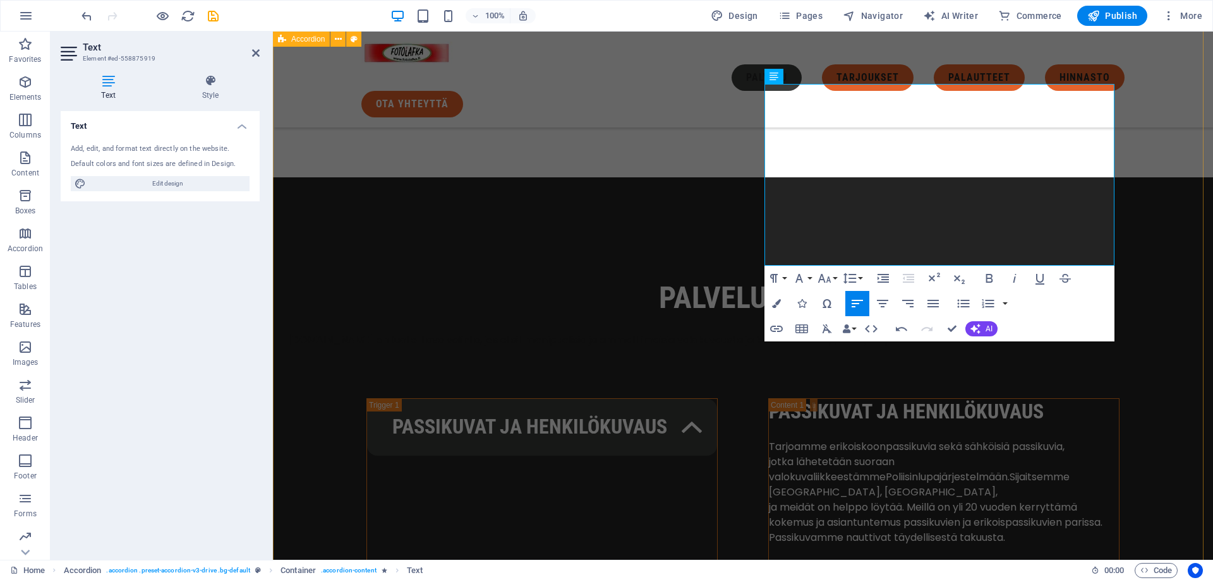
scroll to position [1516, 0]
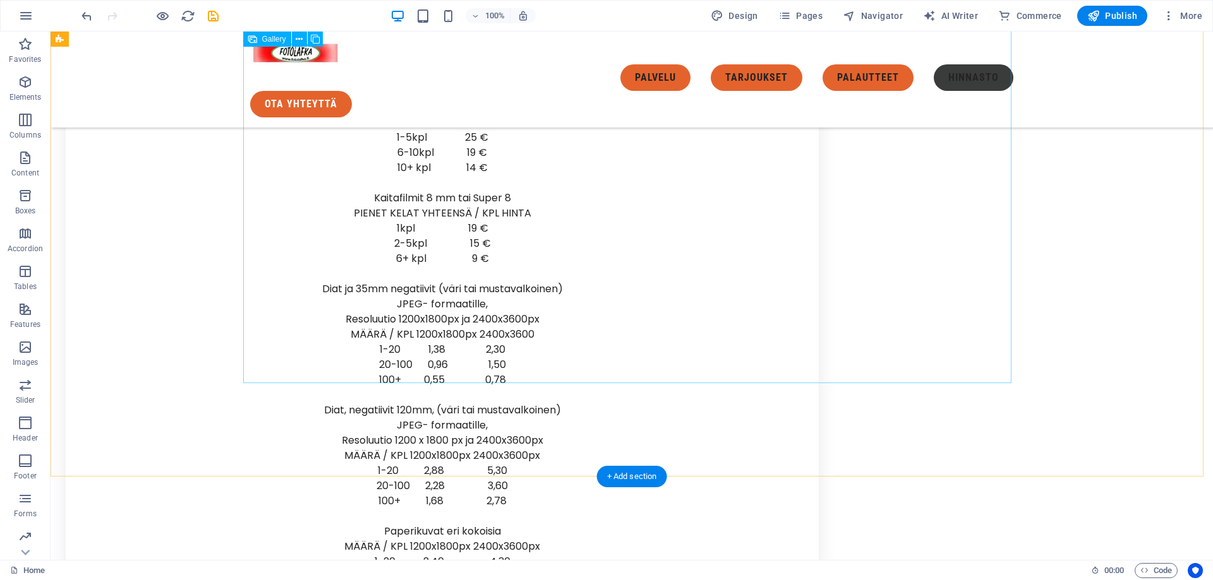
scroll to position [5684, 0]
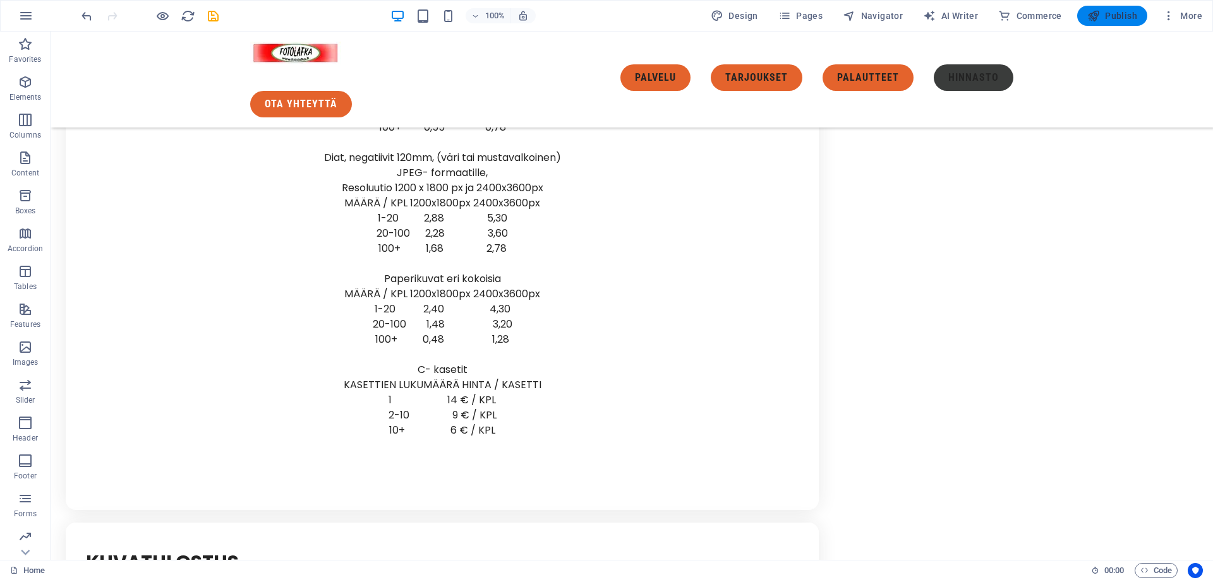
click at [1111, 10] on span "Publish" at bounding box center [1112, 15] width 50 height 13
